Goal: Information Seeking & Learning: Find specific fact

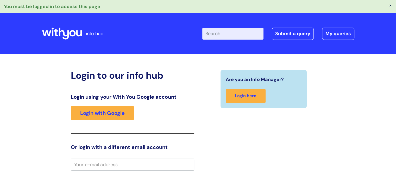
scroll to position [26, 0]
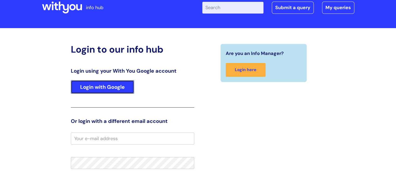
click at [111, 88] on link "Login with Google" at bounding box center [102, 87] width 63 height 14
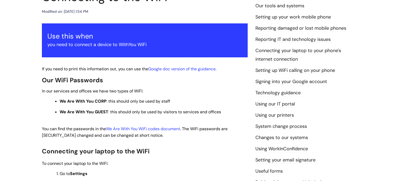
scroll to position [104, 0]
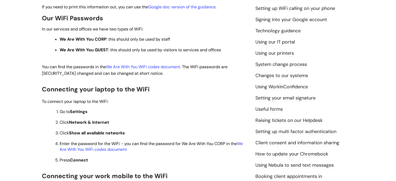
scroll to position [130, 0]
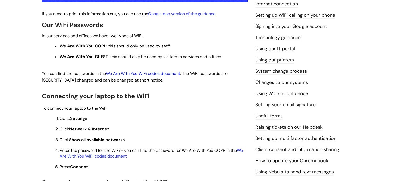
click at [125, 76] on link "We Are With You WiFi codes document" at bounding box center [143, 73] width 74 height 5
